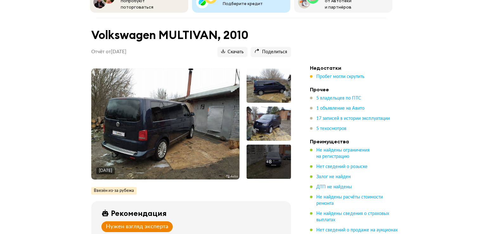
scroll to position [63, 0]
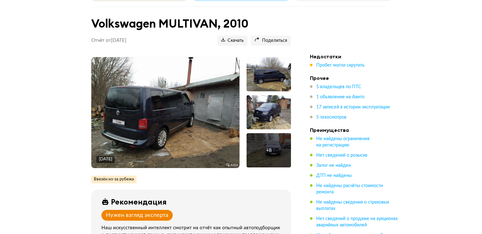
click at [182, 105] on img at bounding box center [165, 112] width 148 height 111
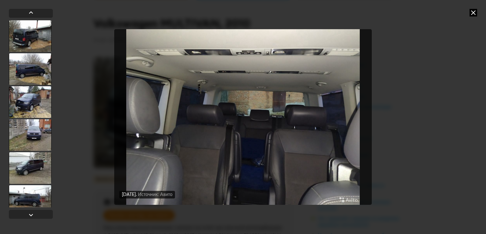
click at [470, 12] on icon at bounding box center [474, 13] width 8 height 8
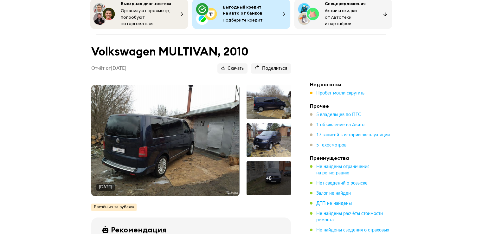
scroll to position [0, 0]
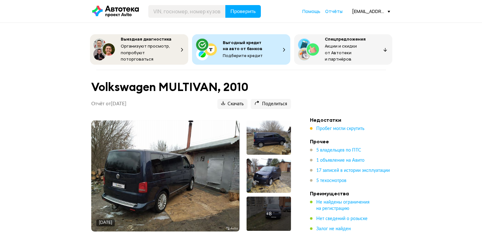
click at [209, 181] on img at bounding box center [165, 175] width 148 height 111
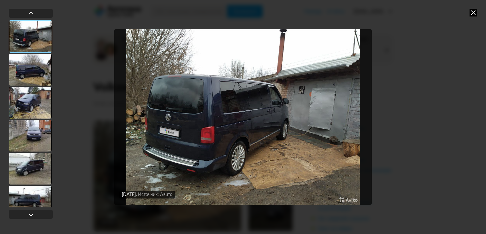
click at [472, 15] on icon at bounding box center [474, 13] width 8 height 8
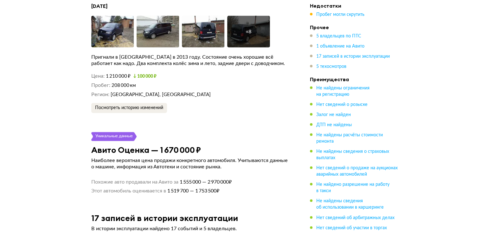
scroll to position [1362, 0]
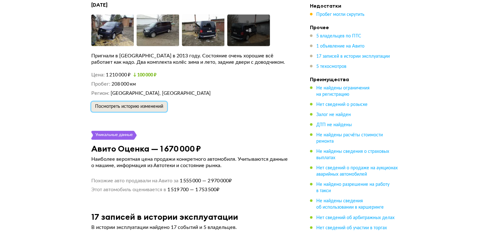
click at [155, 104] on span "Посмотреть историю изменений" at bounding box center [129, 106] width 68 height 4
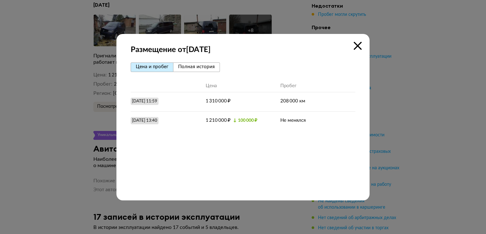
click at [356, 47] on icon at bounding box center [358, 46] width 8 height 8
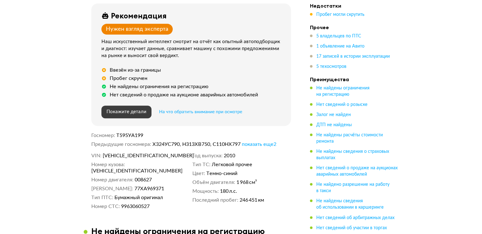
scroll to position [260, 0]
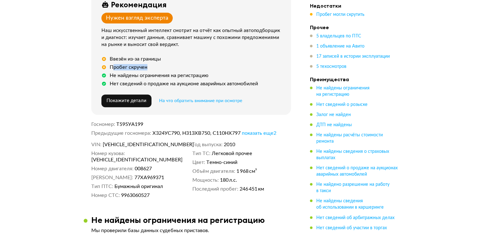
drag, startPoint x: 124, startPoint y: 66, endPoint x: 165, endPoint y: 65, distance: 41.2
click at [160, 65] on div "Пробег скручен" at bounding box center [192, 67] width 182 height 6
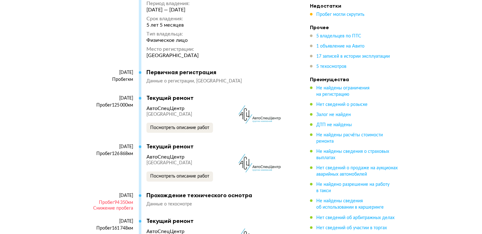
scroll to position [1685, 0]
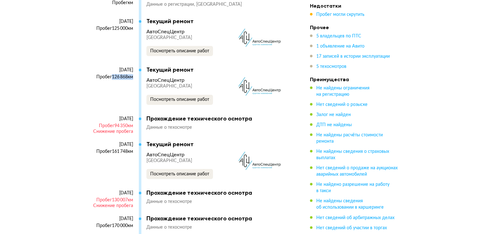
drag, startPoint x: 109, startPoint y: 70, endPoint x: 131, endPoint y: 70, distance: 22.2
click at [131, 74] on div "Пробег 126 868 км" at bounding box center [112, 77] width 42 height 6
drag, startPoint x: 127, startPoint y: 116, endPoint x: 134, endPoint y: 115, distance: 7.3
click at [134, 116] on div "20 ноября 2015 Пробег 94 350 км Снижение пробега" at bounding box center [115, 128] width 48 height 25
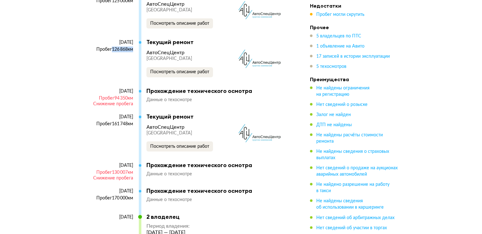
scroll to position [1749, 0]
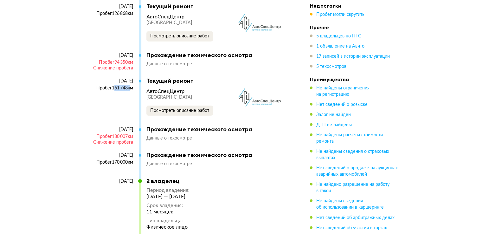
drag, startPoint x: 114, startPoint y: 80, endPoint x: 133, endPoint y: 81, distance: 18.7
click at [129, 85] on div "Пробег 161 748 км" at bounding box center [112, 88] width 42 height 6
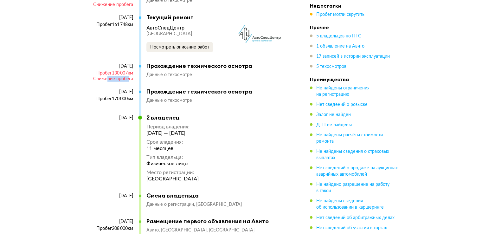
drag, startPoint x: 106, startPoint y: 68, endPoint x: 130, endPoint y: 68, distance: 23.4
click at [129, 76] on div "Снижение пробега" at bounding box center [112, 79] width 42 height 6
click at [119, 70] on div "Пробег 130 007 км" at bounding box center [112, 73] width 42 height 6
drag, startPoint x: 108, startPoint y: 67, endPoint x: 134, endPoint y: 67, distance: 26.6
click at [132, 70] on div "Пробег 130 007 км" at bounding box center [112, 73] width 42 height 6
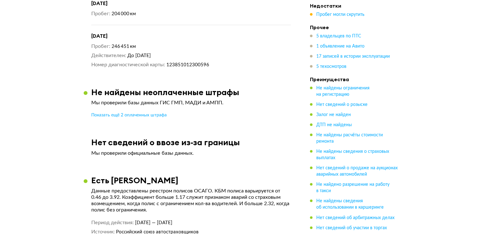
scroll to position [3015, 0]
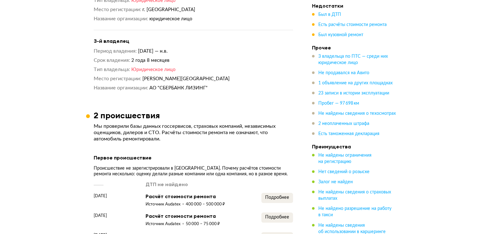
scroll to position [697, 0]
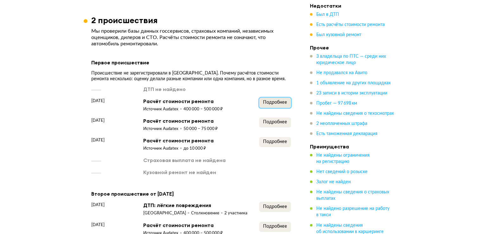
click at [270, 103] on span "Подробнее" at bounding box center [275, 102] width 24 height 4
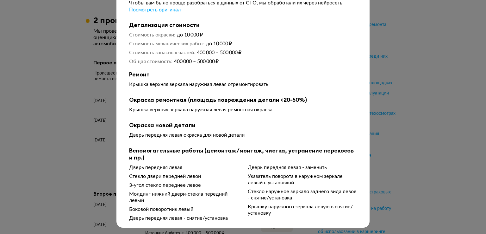
scroll to position [32, 0]
click at [382, 102] on div at bounding box center [243, 87] width 486 height 234
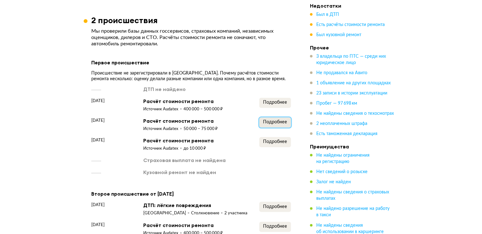
click at [268, 120] on span "Подробнее" at bounding box center [275, 122] width 24 height 4
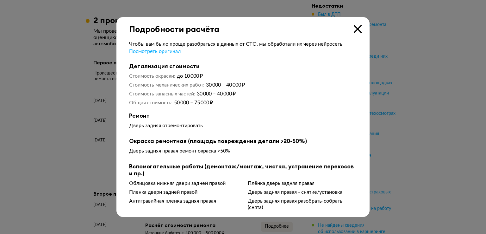
click at [406, 106] on div at bounding box center [243, 117] width 486 height 234
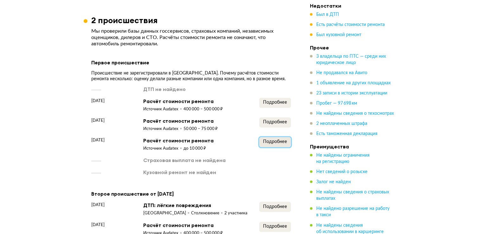
click at [279, 139] on span "Подробнее" at bounding box center [275, 141] width 24 height 4
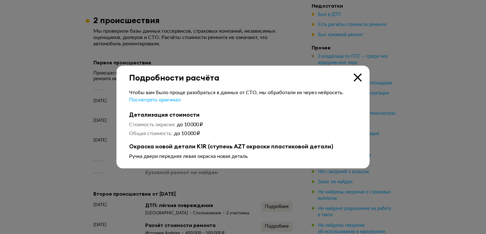
click at [424, 128] on div at bounding box center [243, 117] width 486 height 234
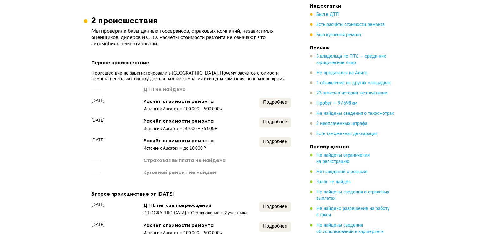
click at [274, 95] on div "ДТП не найдено 1 июня 2022 года Расчёт стоимости ремонта Источник Audatex 400 0…" at bounding box center [191, 131] width 200 height 90
click at [276, 98] on button "Подробнее" at bounding box center [275, 103] width 32 height 10
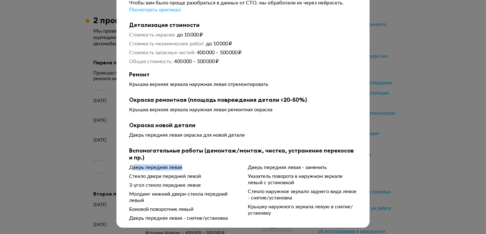
drag, startPoint x: 130, startPoint y: 168, endPoint x: 187, endPoint y: 168, distance: 57.0
click at [187, 168] on div "Дверь передняя левая" at bounding box center [183, 167] width 109 height 6
click at [393, 143] on div at bounding box center [243, 87] width 486 height 234
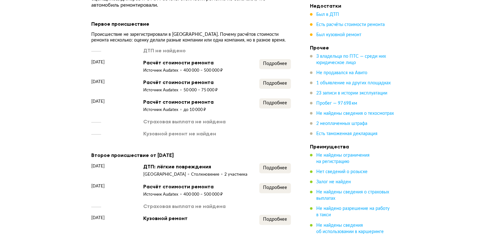
scroll to position [792, 0]
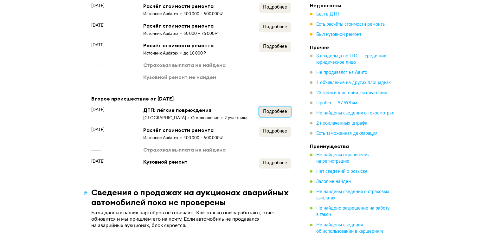
click at [273, 112] on span "Подробнее" at bounding box center [275, 111] width 24 height 4
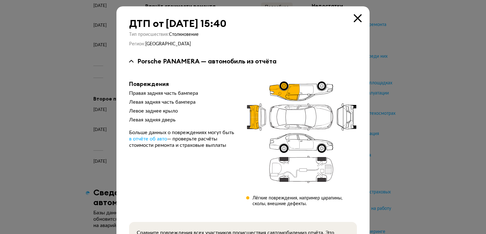
click at [400, 86] on div at bounding box center [243, 117] width 486 height 234
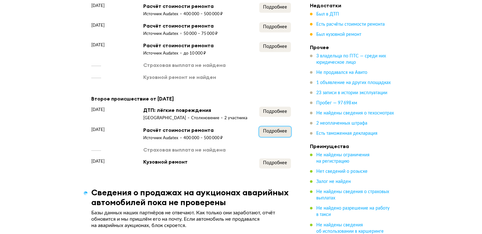
click at [281, 129] on button "Подробнее" at bounding box center [275, 131] width 32 height 10
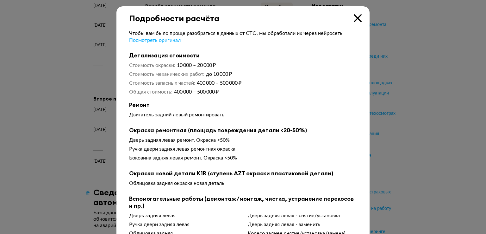
click at [379, 104] on div at bounding box center [243, 117] width 486 height 234
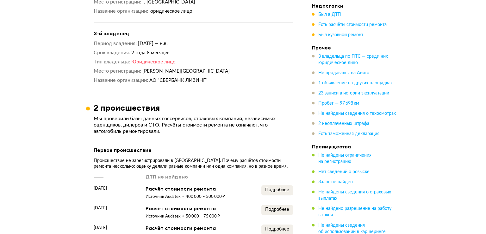
scroll to position [697, 0]
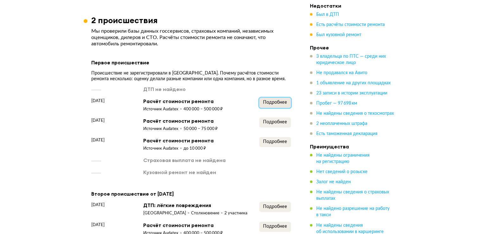
click at [268, 100] on span "Подробнее" at bounding box center [275, 102] width 24 height 4
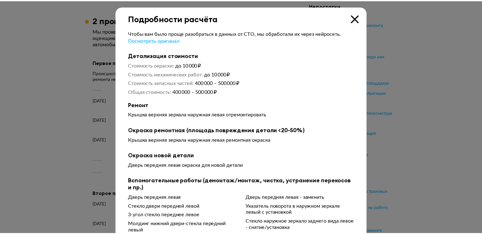
scroll to position [0, 0]
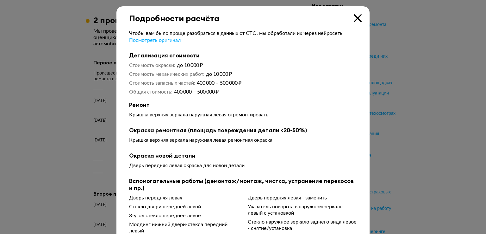
click at [355, 17] on icon at bounding box center [358, 18] width 8 height 8
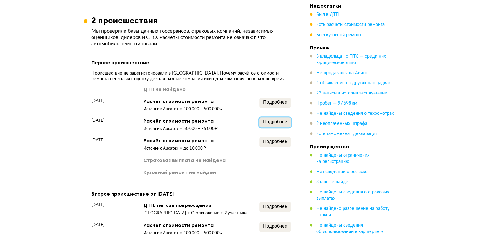
click at [267, 117] on button "Подробнее" at bounding box center [275, 122] width 32 height 10
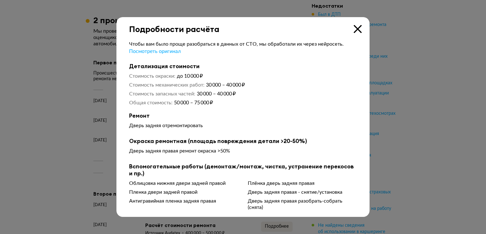
drag, startPoint x: 355, startPoint y: 27, endPoint x: 351, endPoint y: 29, distance: 4.2
click at [355, 27] on icon at bounding box center [358, 29] width 8 height 8
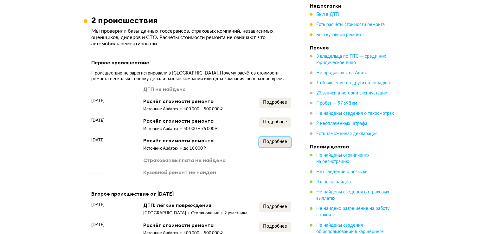
click at [277, 140] on span "Подробнее" at bounding box center [275, 141] width 24 height 4
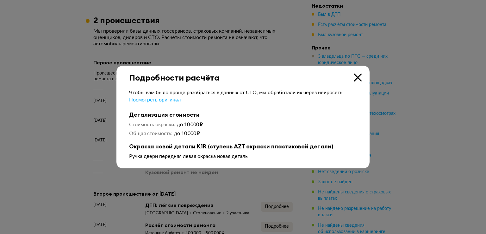
click at [359, 80] on icon at bounding box center [358, 77] width 8 height 8
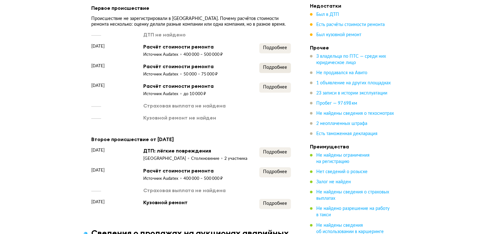
scroll to position [792, 0]
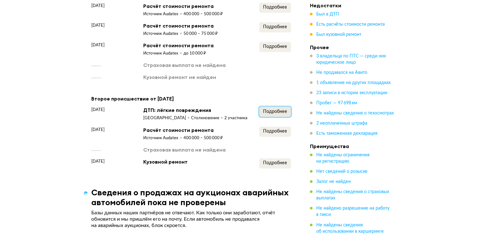
click at [265, 110] on span "Подробнее" at bounding box center [275, 111] width 24 height 4
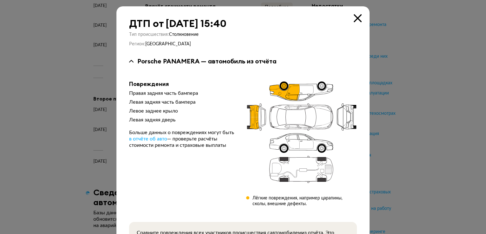
click at [354, 22] on icon at bounding box center [358, 18] width 8 height 8
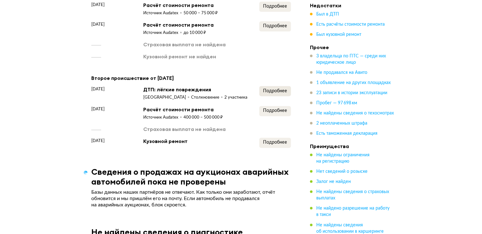
scroll to position [855, 0]
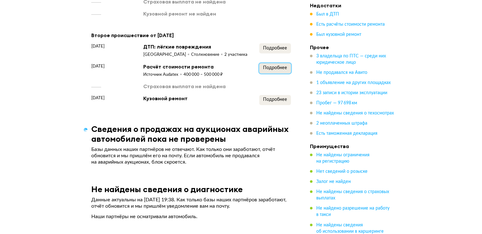
click at [276, 70] on span "Подробнее" at bounding box center [275, 68] width 24 height 4
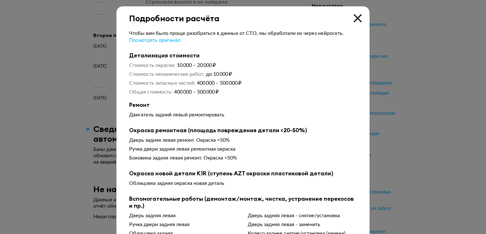
click at [394, 105] on div at bounding box center [243, 117] width 486 height 234
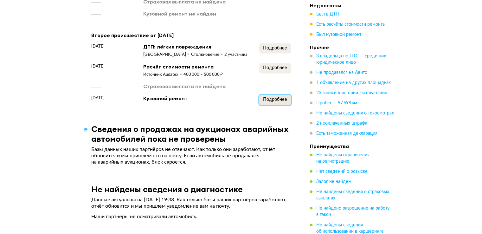
click at [267, 105] on button "Подробнее" at bounding box center [275, 100] width 32 height 10
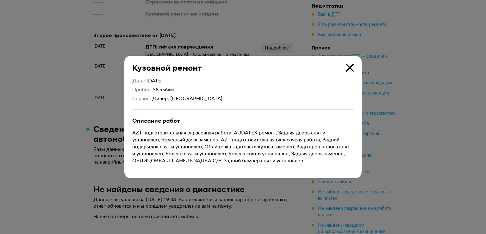
click at [350, 69] on icon at bounding box center [350, 68] width 8 height 8
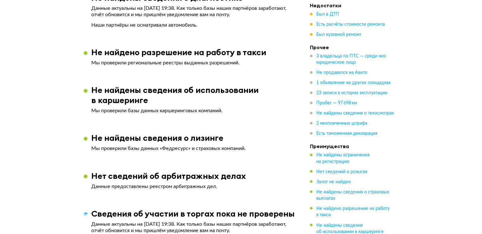
scroll to position [825, 0]
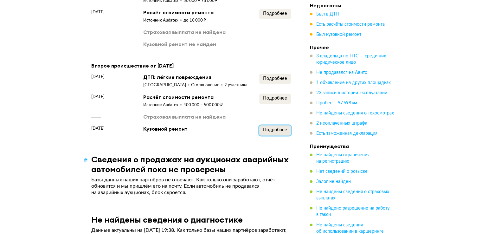
click at [279, 130] on span "Подробнее" at bounding box center [275, 130] width 24 height 4
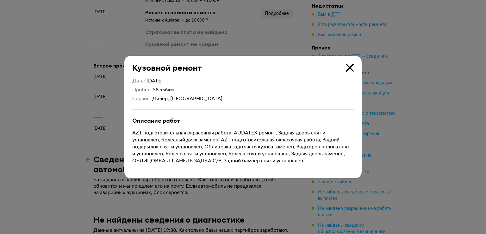
click at [351, 69] on icon at bounding box center [350, 68] width 8 height 8
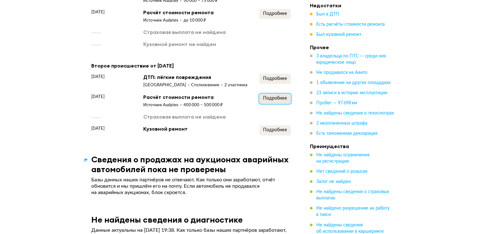
click at [283, 100] on span "Подробнее" at bounding box center [275, 98] width 24 height 4
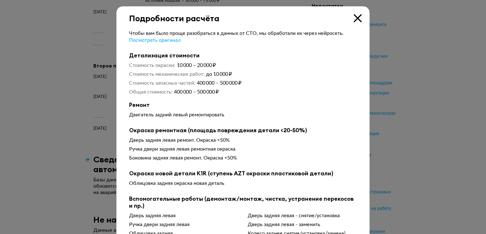
click at [356, 17] on icon at bounding box center [358, 18] width 8 height 8
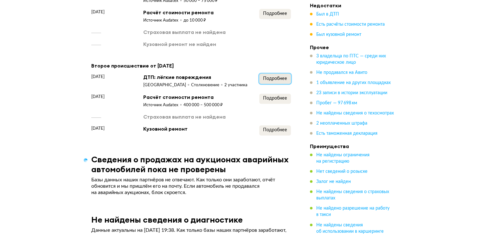
click at [272, 80] on span "Подробнее" at bounding box center [275, 78] width 24 height 4
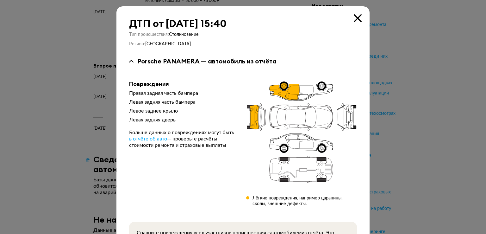
click at [355, 20] on icon at bounding box center [358, 18] width 8 height 8
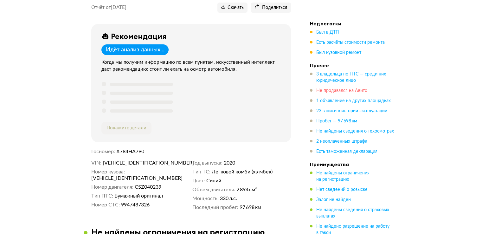
scroll to position [0, 0]
